Goal: Book appointment/travel/reservation

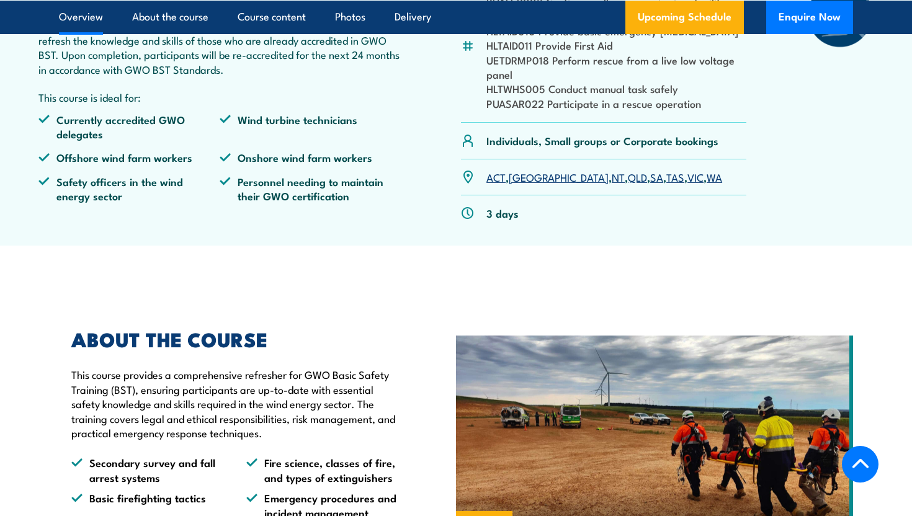
scroll to position [492, 0]
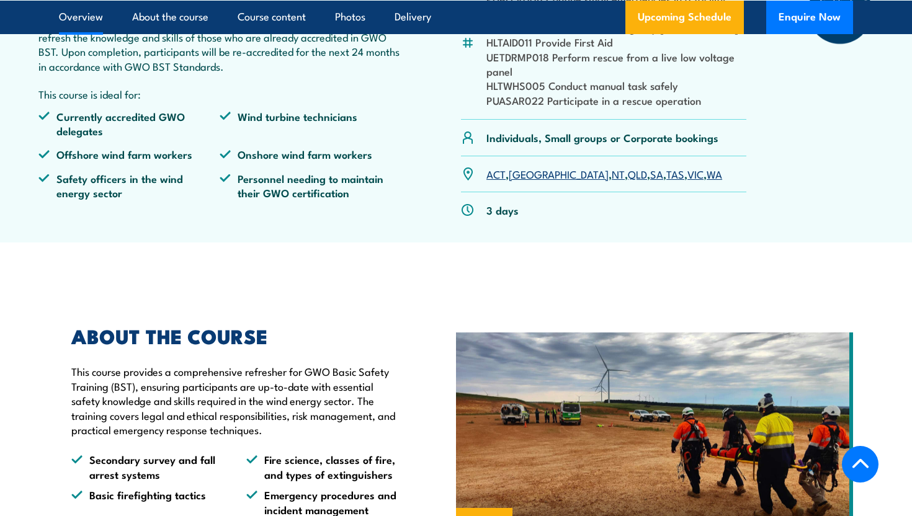
click at [527, 181] on link "[GEOGRAPHIC_DATA]" at bounding box center [559, 173] width 100 height 15
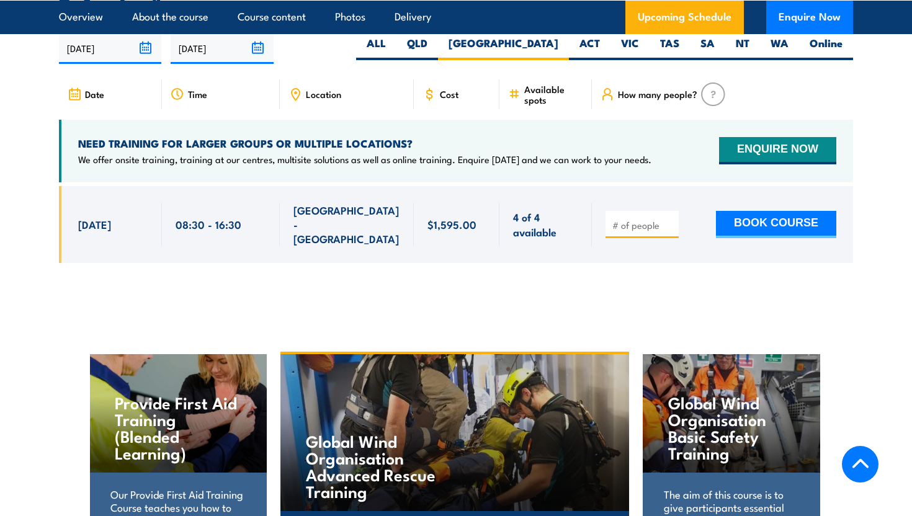
scroll to position [2121, 0]
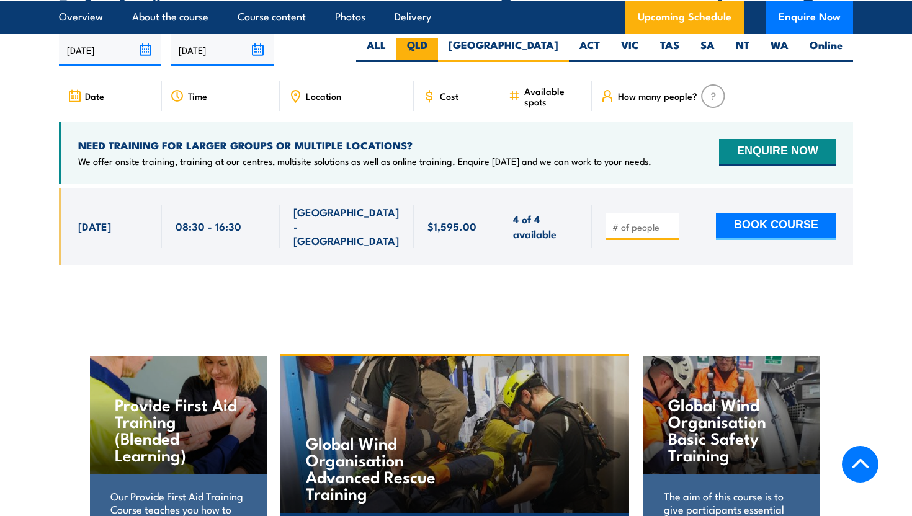
click at [438, 60] on label "QLD" at bounding box center [417, 50] width 42 height 24
click at [435, 46] on input "QLD" at bounding box center [431, 42] width 8 height 8
radio input "true"
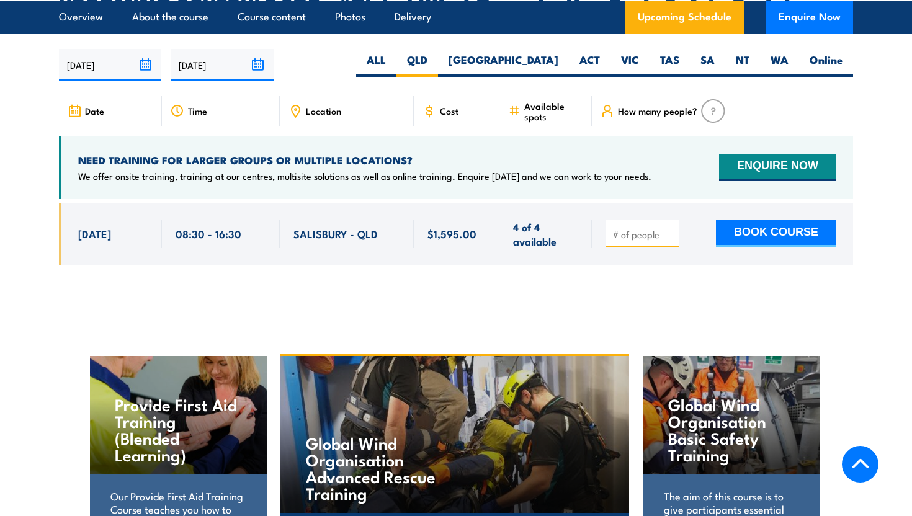
scroll to position [2108, 0]
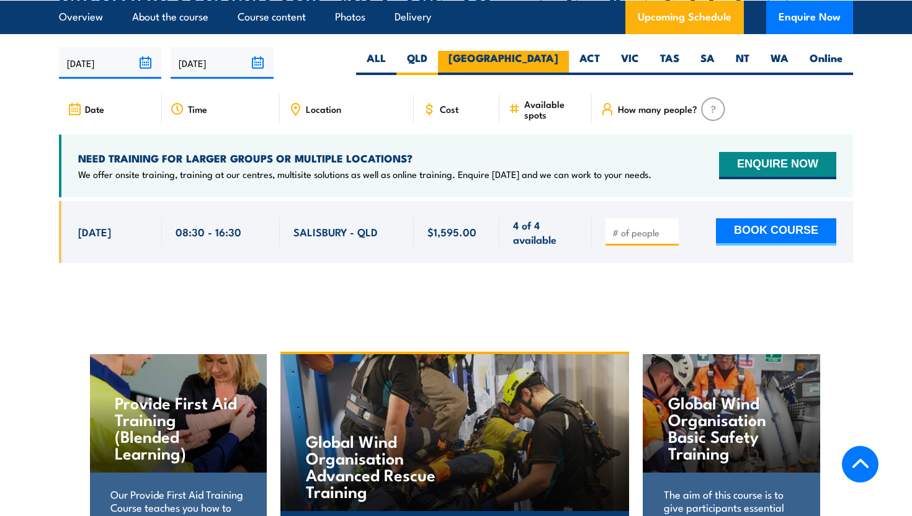
click at [542, 71] on label "[GEOGRAPHIC_DATA]" at bounding box center [503, 63] width 131 height 24
click at [558, 59] on input "[GEOGRAPHIC_DATA]" at bounding box center [562, 55] width 8 height 8
radio input "true"
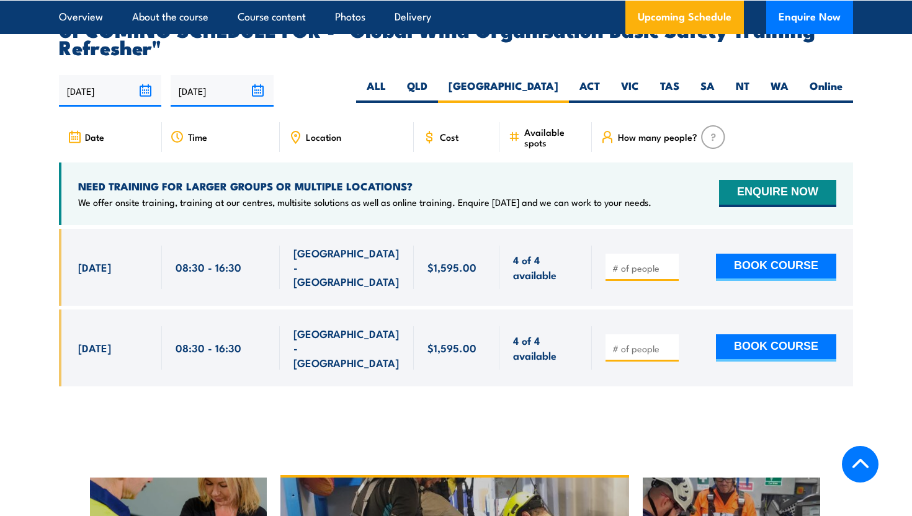
scroll to position [2082, 0]
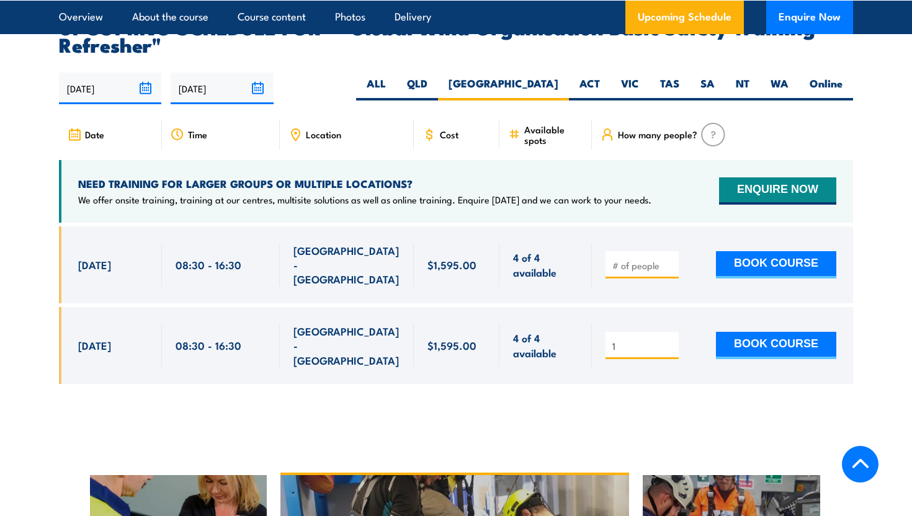
type input "1"
click at [672, 340] on input "1" at bounding box center [643, 346] width 62 height 12
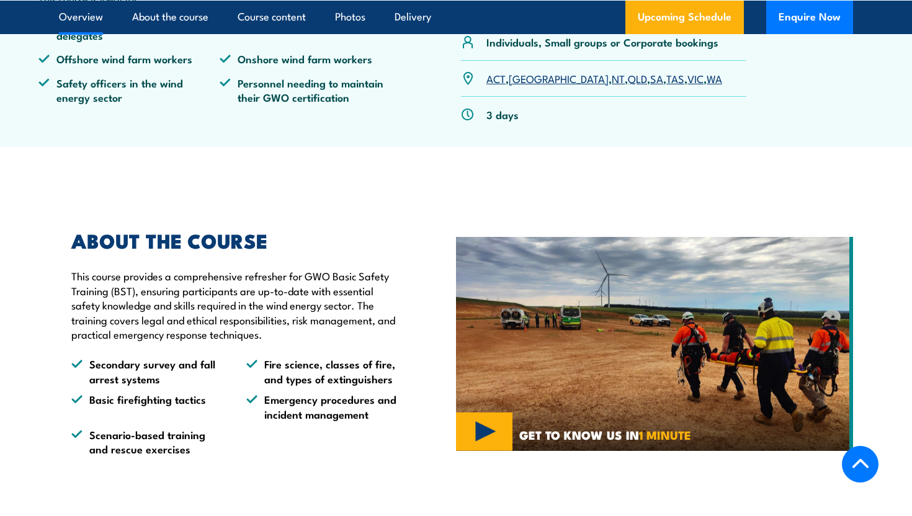
scroll to position [663, 0]
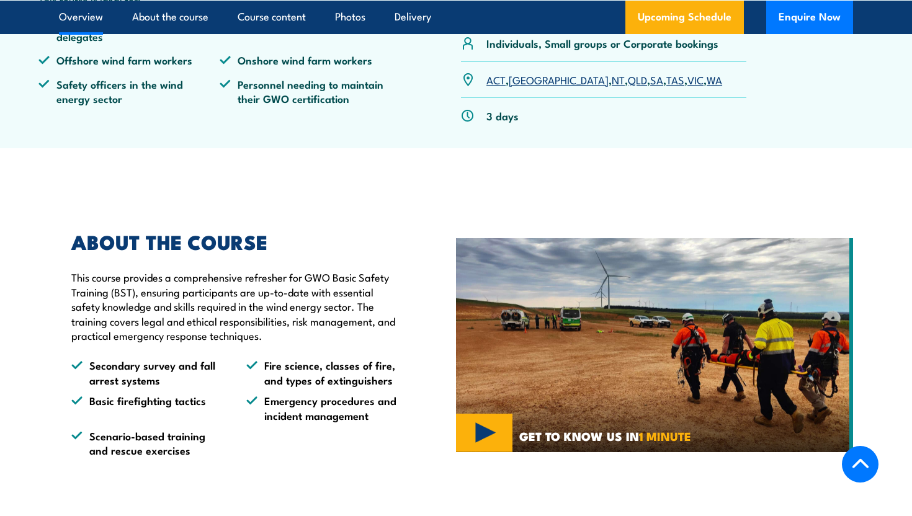
click at [666, 87] on link "TAS" at bounding box center [675, 79] width 18 height 15
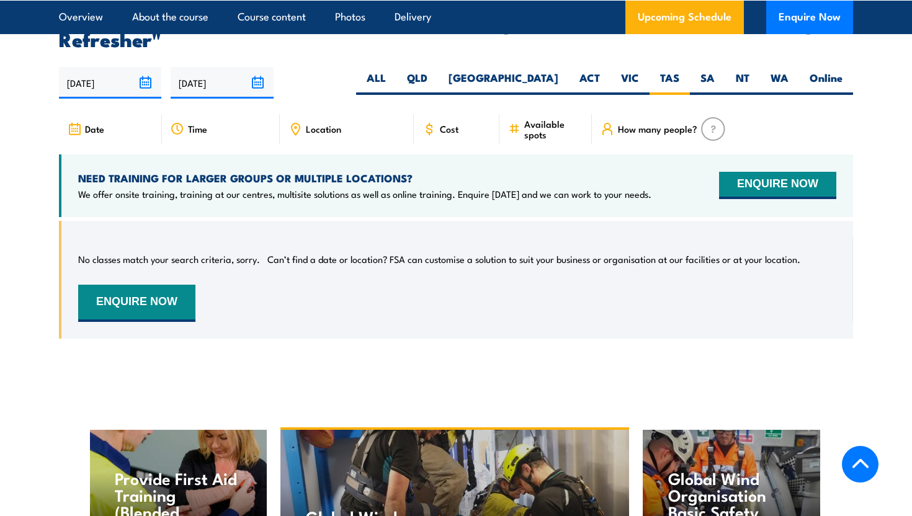
scroll to position [2031, 0]
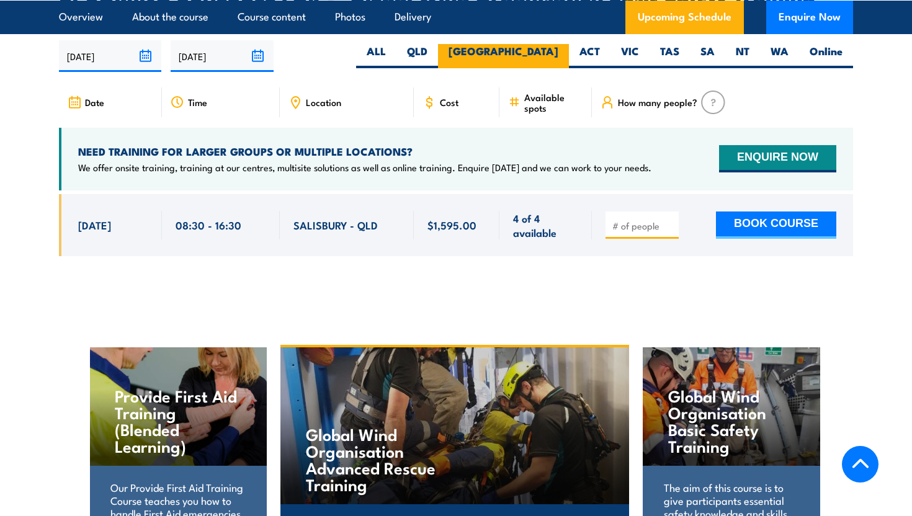
click at [553, 62] on label "[GEOGRAPHIC_DATA]" at bounding box center [503, 56] width 131 height 24
click at [558, 52] on input "[GEOGRAPHIC_DATA]" at bounding box center [562, 48] width 8 height 8
click at [552, 62] on label "[GEOGRAPHIC_DATA]" at bounding box center [503, 56] width 131 height 24
click at [558, 52] on input "[GEOGRAPHIC_DATA]" at bounding box center [562, 48] width 8 height 8
click at [552, 62] on label "[GEOGRAPHIC_DATA]" at bounding box center [503, 56] width 131 height 24
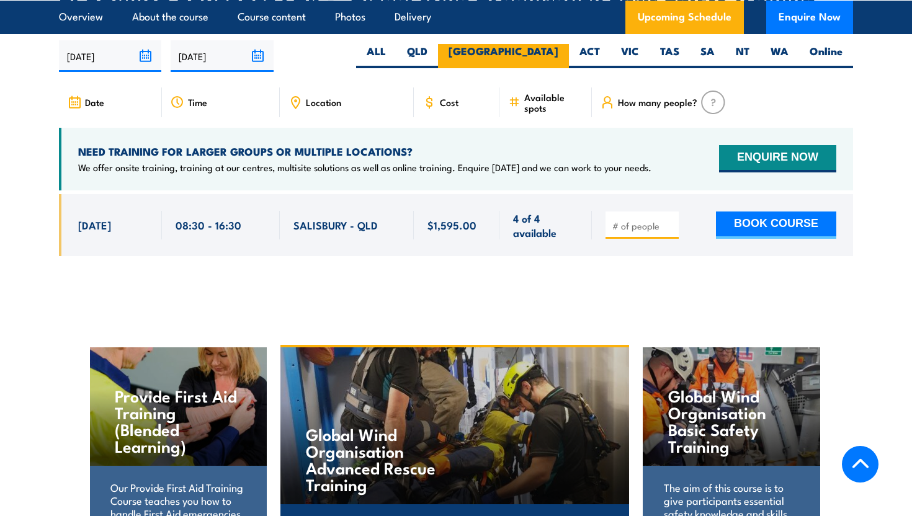
click at [558, 52] on input "[GEOGRAPHIC_DATA]" at bounding box center [562, 48] width 8 height 8
click at [560, 63] on label "[GEOGRAPHIC_DATA]" at bounding box center [503, 56] width 131 height 24
click at [560, 52] on input "[GEOGRAPHIC_DATA]" at bounding box center [562, 48] width 8 height 8
click at [560, 63] on label "[GEOGRAPHIC_DATA]" at bounding box center [503, 56] width 131 height 24
click at [560, 52] on input "[GEOGRAPHIC_DATA]" at bounding box center [562, 48] width 8 height 8
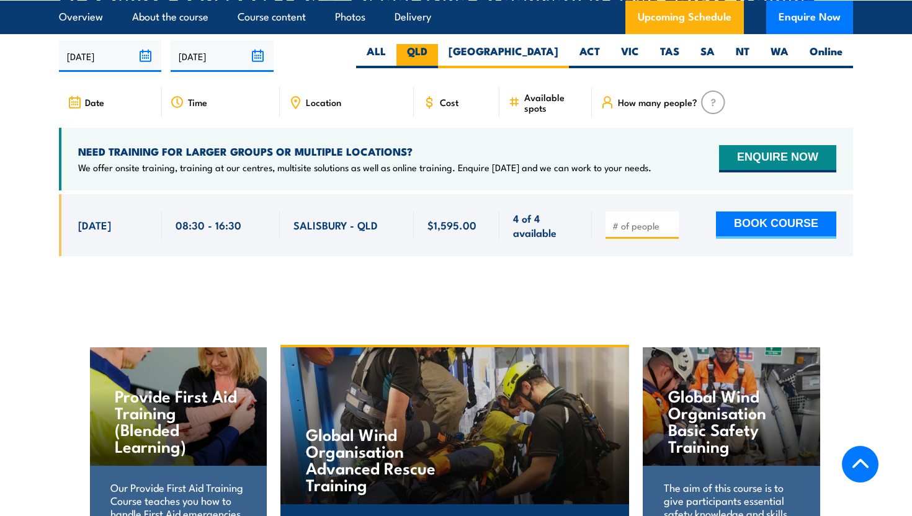
click at [438, 64] on label "QLD" at bounding box center [417, 56] width 42 height 24
click at [435, 52] on input "QLD" at bounding box center [431, 48] width 8 height 8
radio input "true"
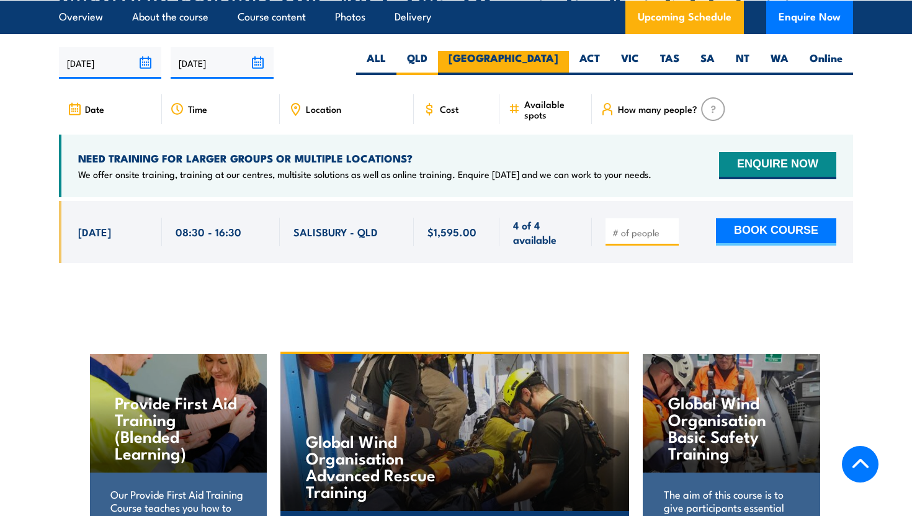
click at [559, 71] on label "[GEOGRAPHIC_DATA]" at bounding box center [503, 63] width 131 height 24
click at [559, 59] on input "[GEOGRAPHIC_DATA]" at bounding box center [562, 55] width 8 height 8
radio input "true"
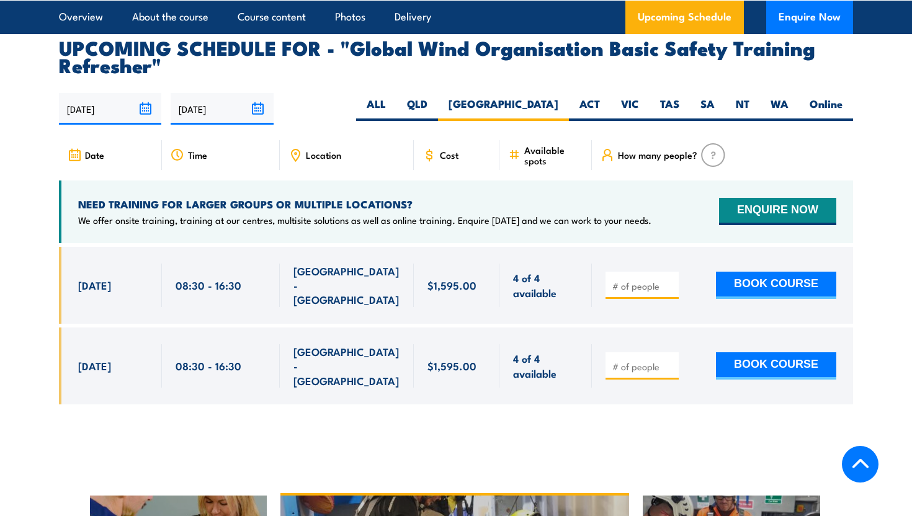
scroll to position [1984, 0]
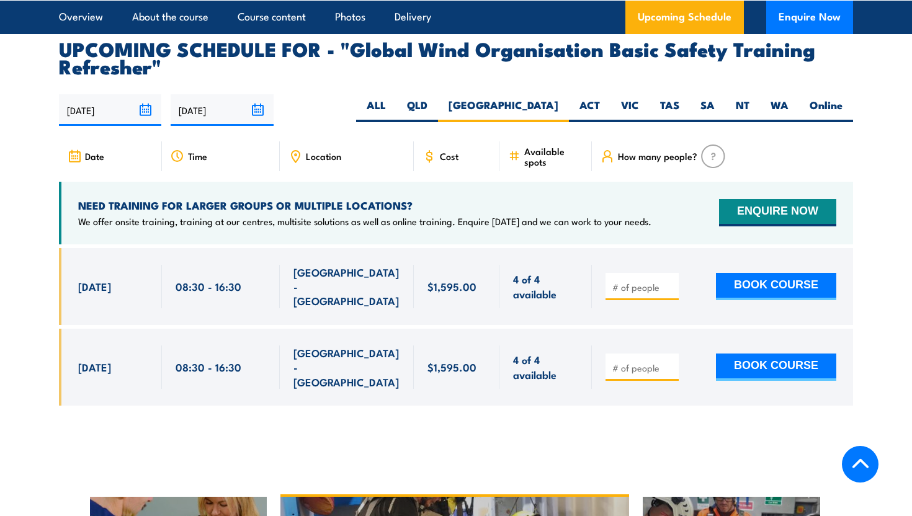
click at [259, 118] on input "[DATE]" at bounding box center [222, 110] width 102 height 32
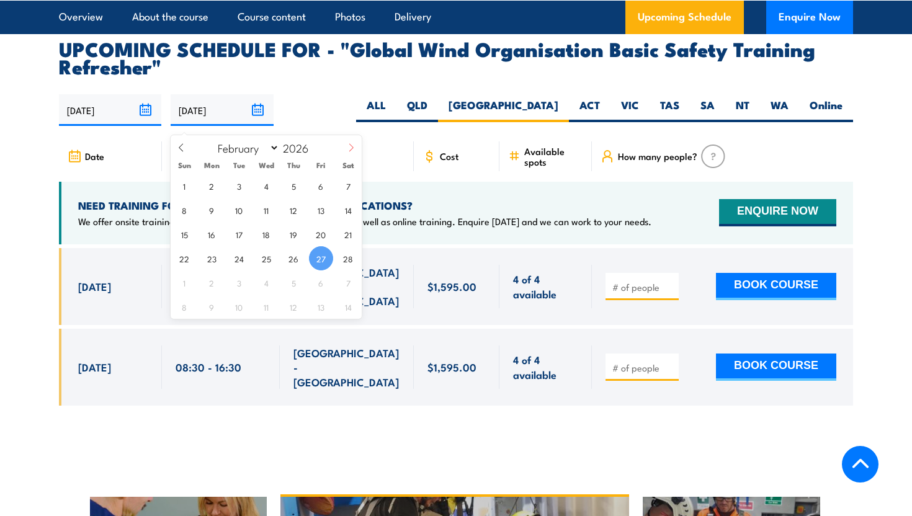
click at [349, 150] on icon at bounding box center [351, 147] width 9 height 9
select select "2"
click at [232, 282] on span "31" at bounding box center [239, 282] width 24 height 24
type input "31/03/2026"
